Goal: Information Seeking & Learning: Find specific fact

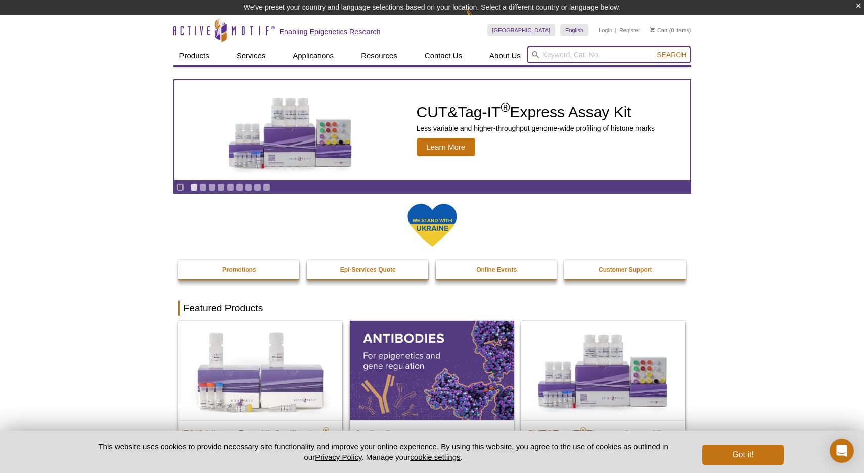
click at [593, 49] on input "search" at bounding box center [609, 54] width 164 height 17
paste input "39062"
type input "39062"
click at [653, 50] on button "Search" at bounding box center [670, 54] width 35 height 9
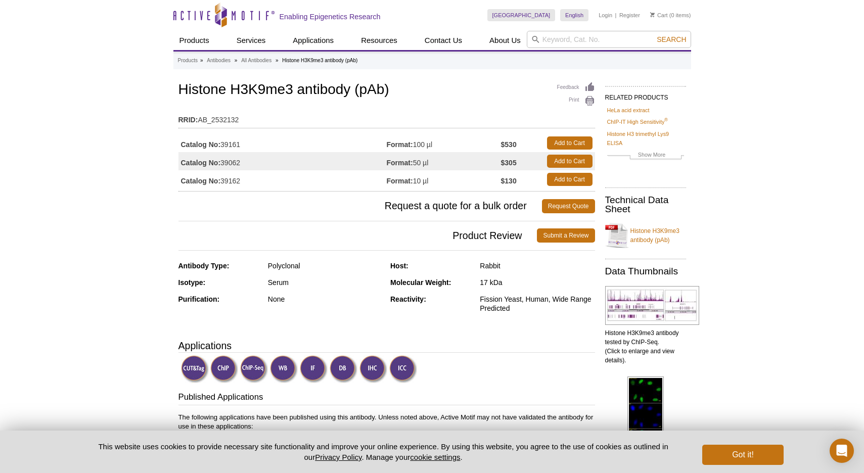
scroll to position [172, 0]
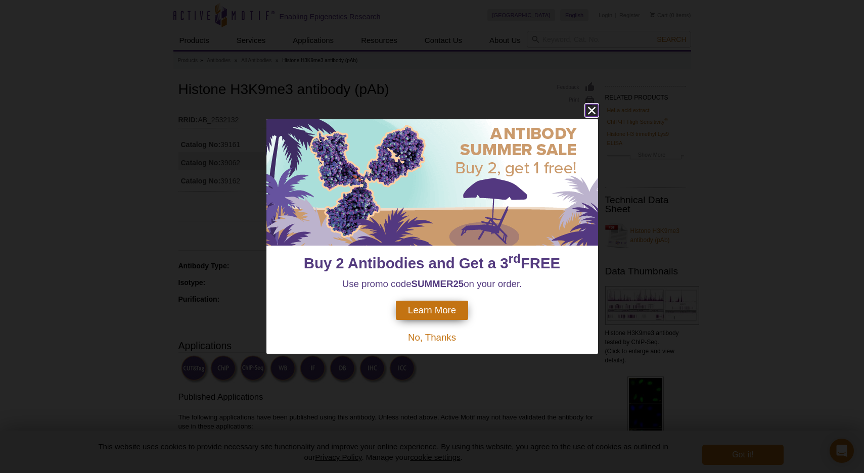
click at [593, 111] on icon "close" at bounding box center [591, 110] width 13 height 13
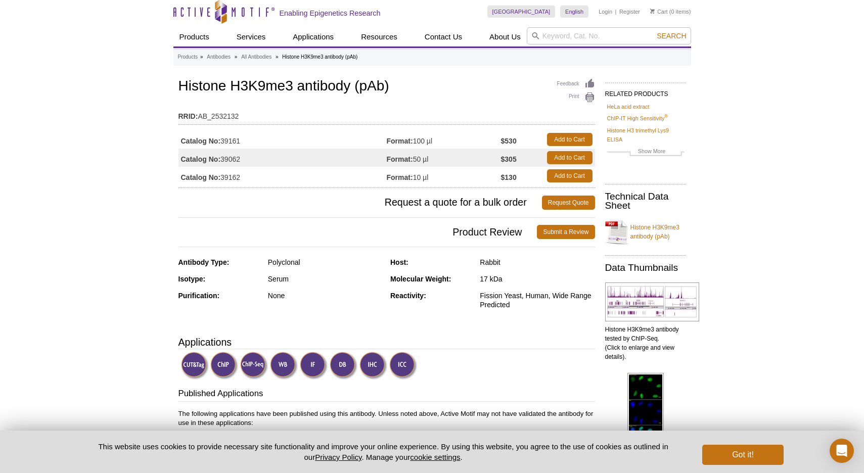
scroll to position [6, 0]
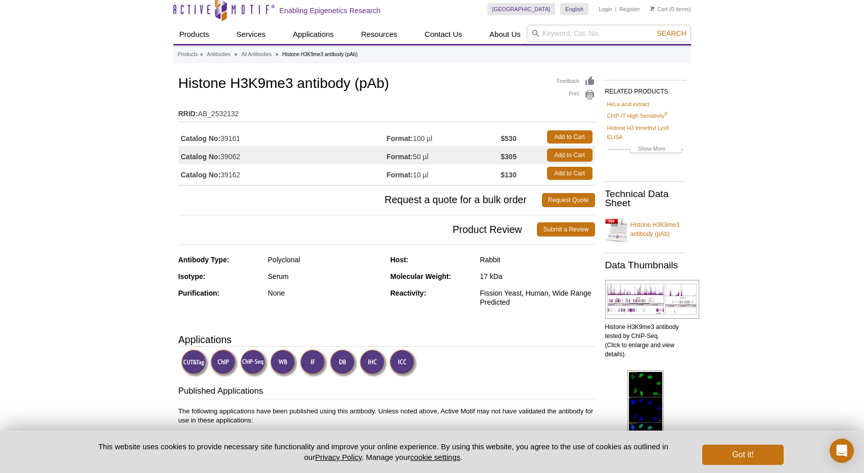
click at [237, 155] on td "Catalog No: 39062" at bounding box center [282, 155] width 208 height 18
drag, startPoint x: 179, startPoint y: 83, endPoint x: 292, endPoint y: 75, distance: 112.5
type textarea "Histone H3K9me3"
click at [292, 76] on h1 "Histone H3K9me3 antibody (pAb)" at bounding box center [386, 84] width 416 height 17
copy h1 "Histone H3K9me3"
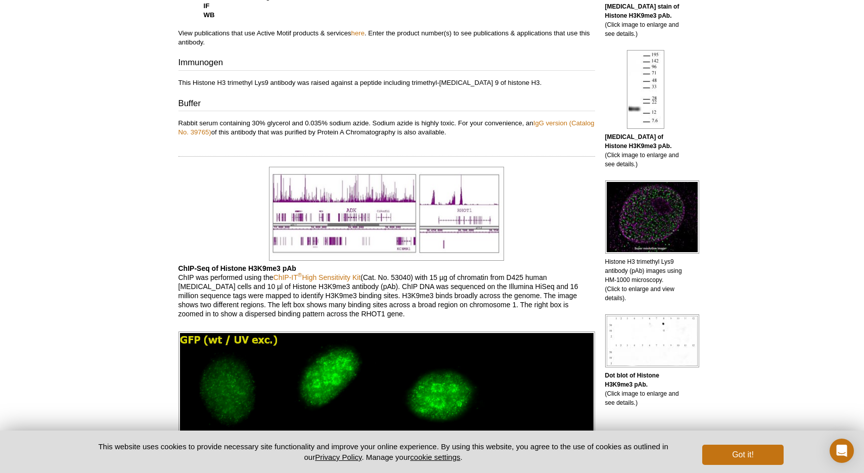
scroll to position [0, 0]
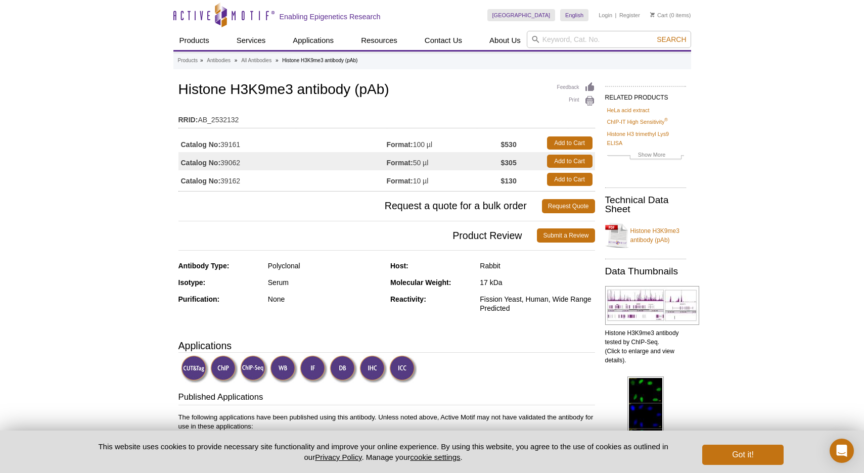
click at [233, 161] on td "Catalog No: 39062" at bounding box center [282, 161] width 208 height 18
copy td "39062"
click at [649, 231] on link "Histone H3K9me3 antibody (pAb)" at bounding box center [645, 235] width 81 height 30
click at [551, 37] on input "search" at bounding box center [609, 39] width 164 height 17
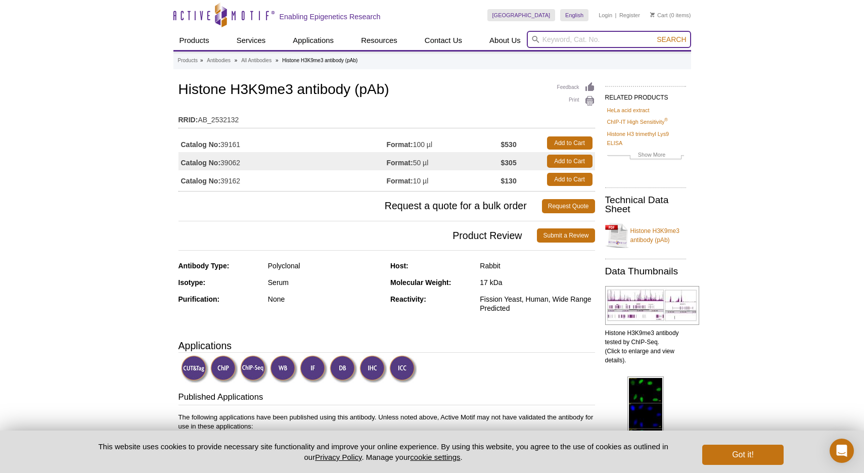
paste input "39026"
type input "39026"
click at [653, 35] on button "Search" at bounding box center [670, 39] width 35 height 9
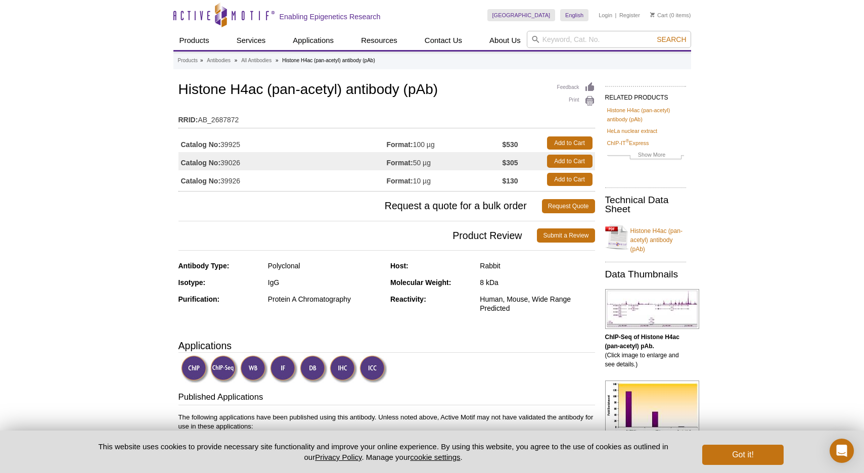
scroll to position [172, 0]
drag, startPoint x: 180, startPoint y: 89, endPoint x: 342, endPoint y: 93, distance: 161.8
type textarea "Histone H4ac (pan-acetyl)"
click at [342, 93] on h1 "Histone H4ac (pan-acetyl) antibody (pAb)" at bounding box center [386, 90] width 416 height 17
copy h1 "Histone H4ac (pan-acetyl)"
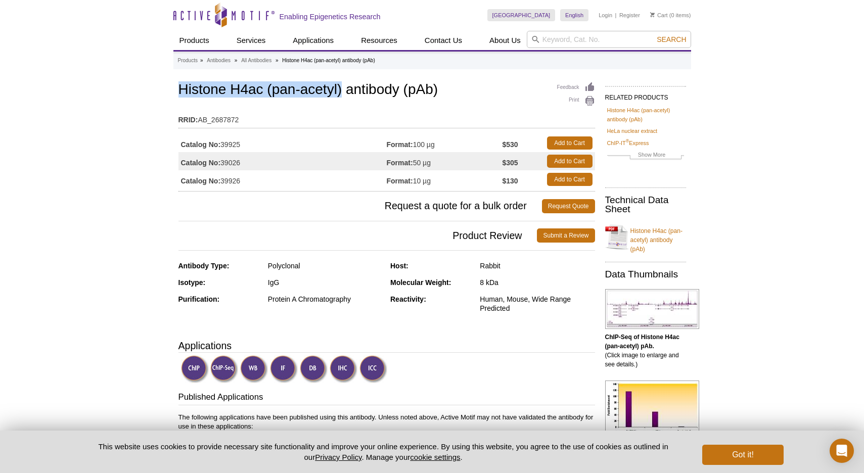
scroll to position [176, 0]
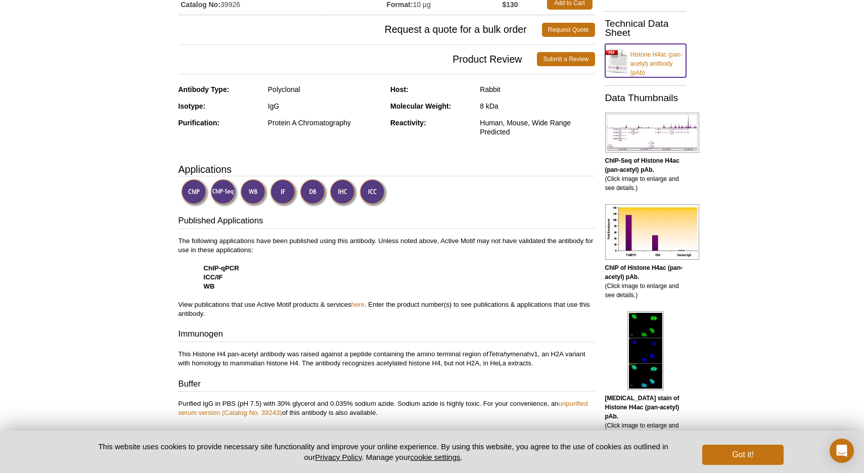
click at [672, 57] on link "Histone H4ac (pan-acetyl) antibody (pAb)" at bounding box center [645, 60] width 81 height 33
